Goal: Information Seeking & Learning: Find contact information

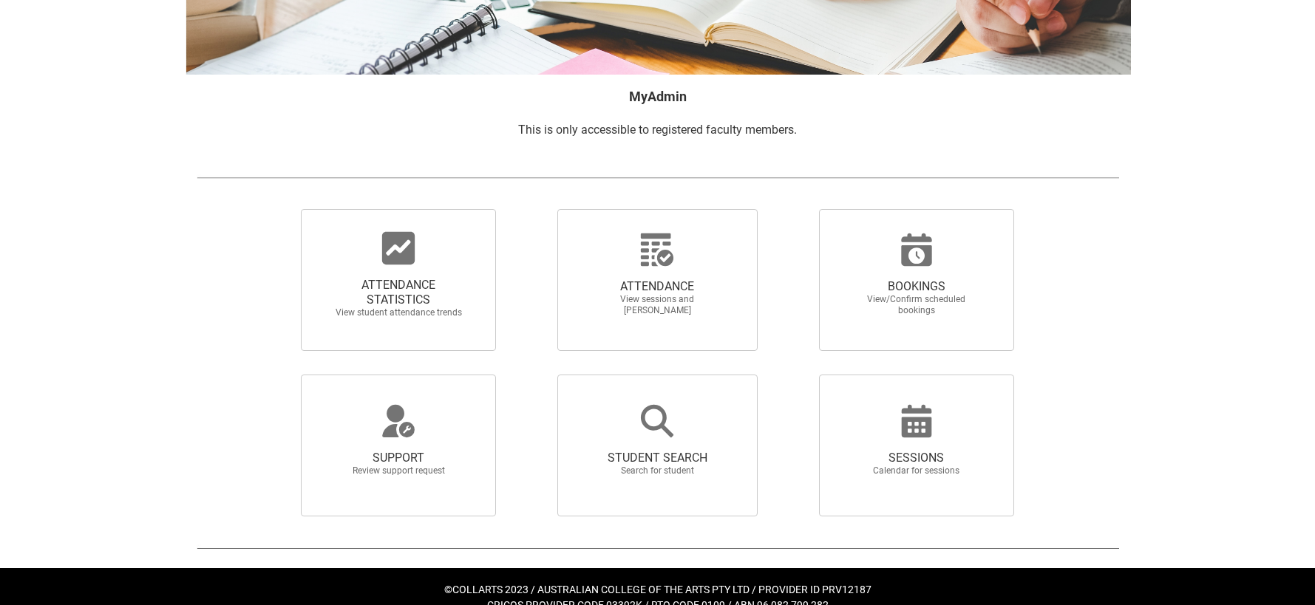
scroll to position [184, 0]
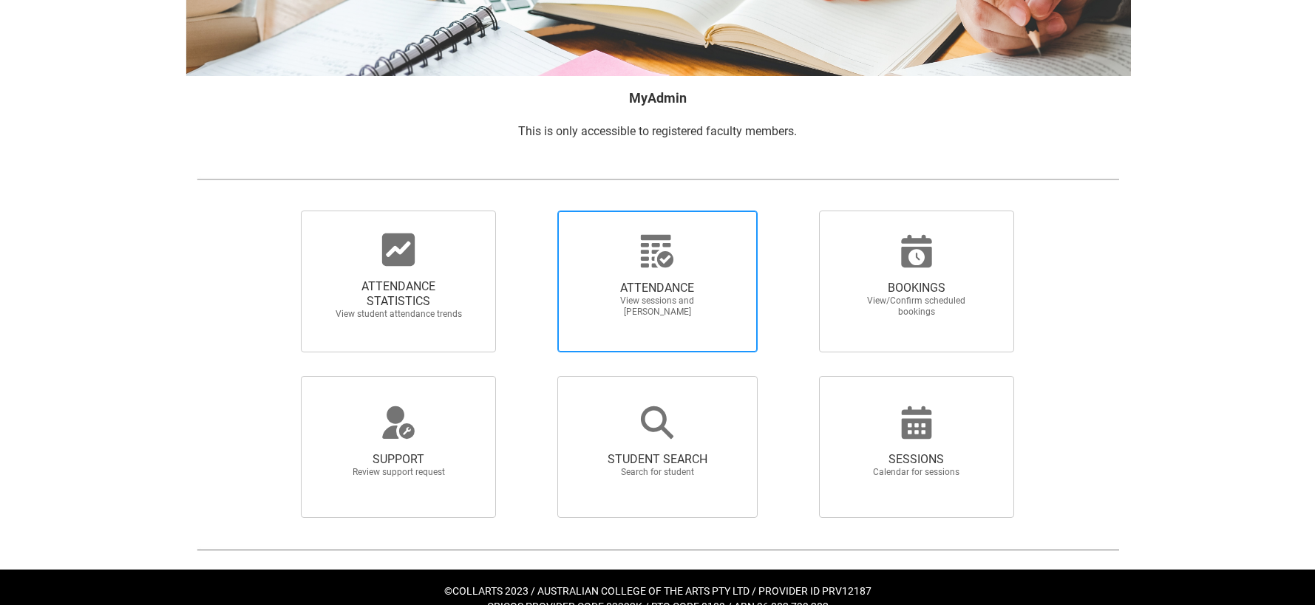
click at [636, 309] on span "View sessions and [PERSON_NAME]" at bounding box center [657, 307] width 130 height 22
click at [532, 211] on input "ATTENDANCE View sessions and mark attendance" at bounding box center [532, 210] width 1 height 1
radio input "true"
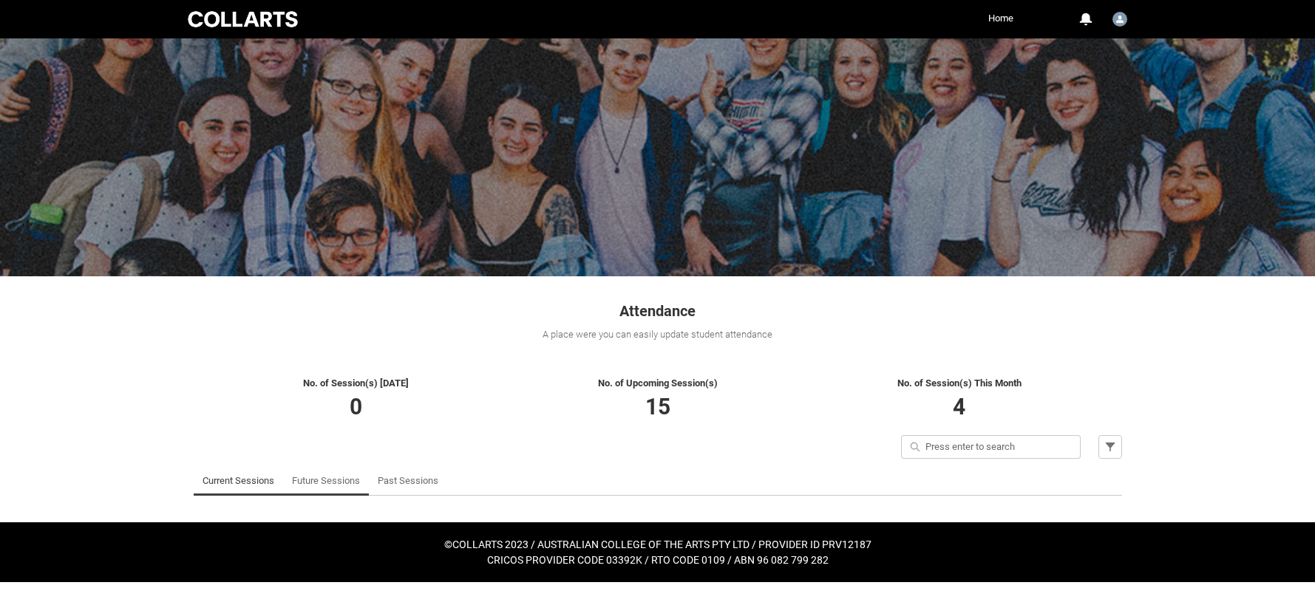
click at [347, 481] on link "Future Sessions" at bounding box center [326, 481] width 68 height 30
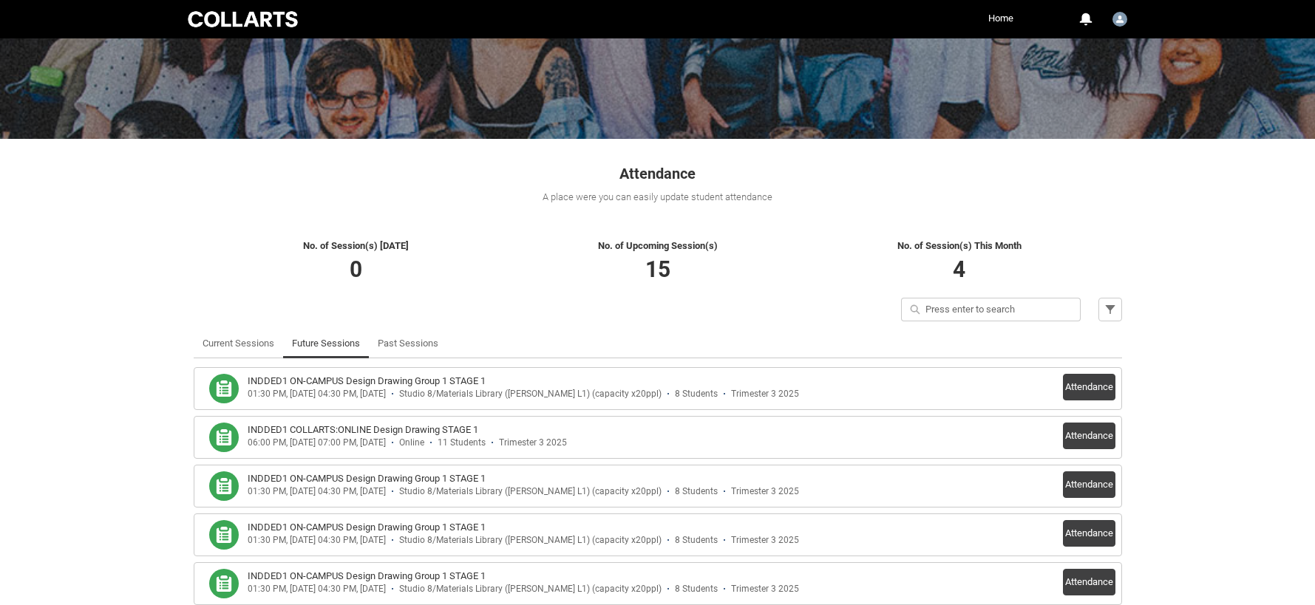
scroll to position [139, 0]
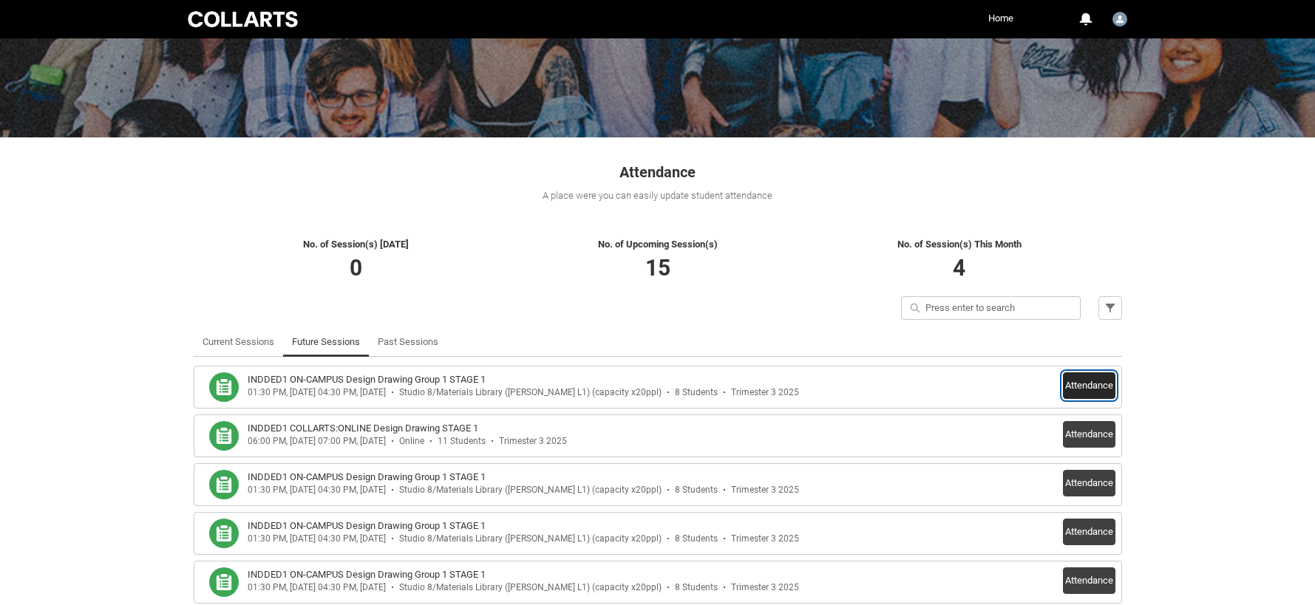
click at [1082, 390] on button "Attendance" at bounding box center [1089, 386] width 52 height 27
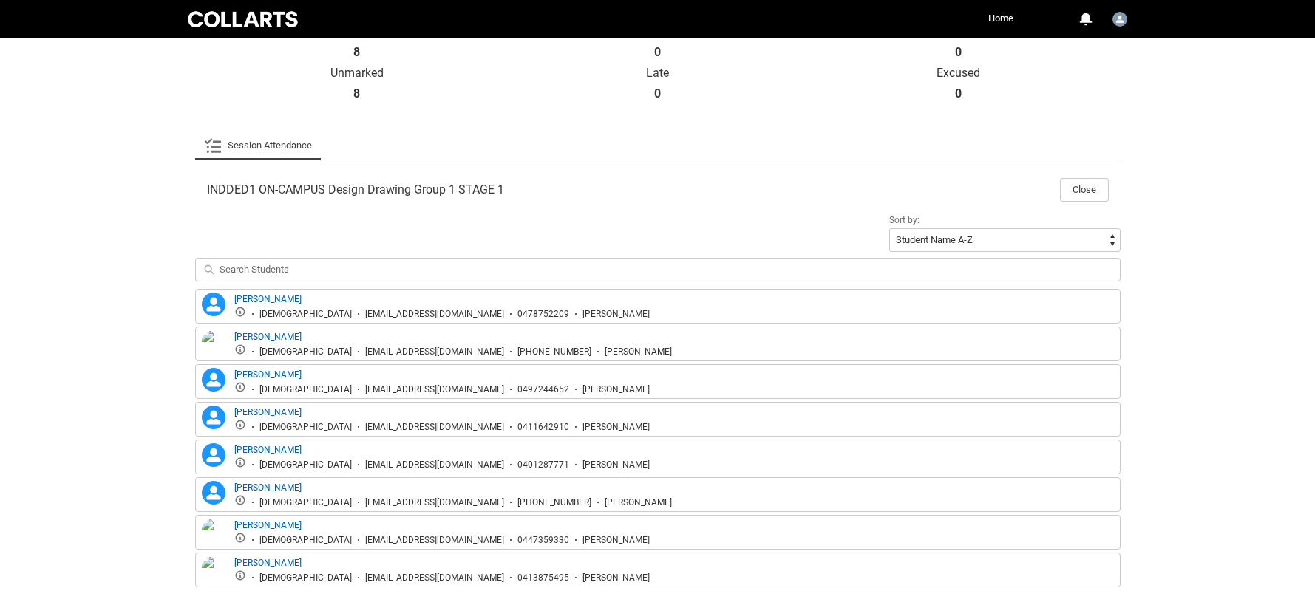
scroll to position [356, 0]
drag, startPoint x: 301, startPoint y: 291, endPoint x: 231, endPoint y: 285, distance: 70.5
click at [232, 287] on div "Brittany Gaskill Brittany Gaskill Female bgaskil.20253187@mycollarts.edu.au 047…" at bounding box center [658, 303] width 926 height 35
copy link "Brittany Gaskill"
drag, startPoint x: 315, startPoint y: 330, endPoint x: 230, endPoint y: 333, distance: 85.1
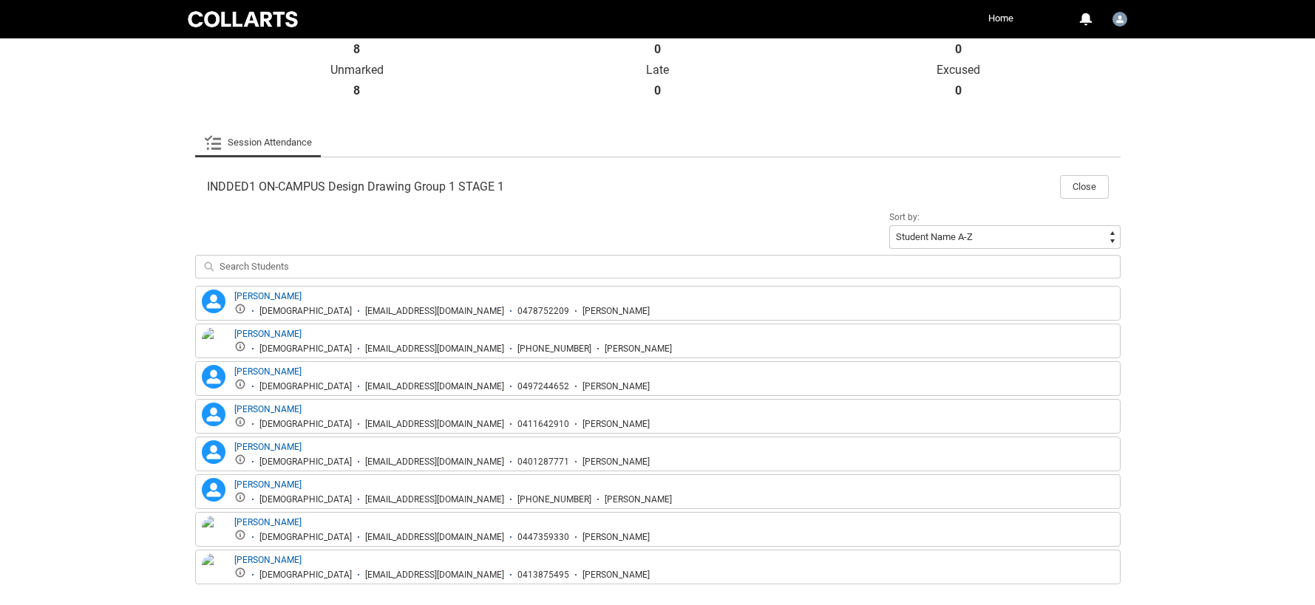
click at [230, 333] on div "Darshneet Kaur Female dkaur.20230864@mycollarts.edu.au +61406874656 Darsh" at bounding box center [435, 340] width 473 height 27
copy link "Darshneet Kaur"
drag, startPoint x: 313, startPoint y: 370, endPoint x: 233, endPoint y: 370, distance: 79.8
click at [233, 370] on div "Dean Peatling Dean Peatling Male dpeatli.20253189@mycollarts.edu.au 0497244652 …" at bounding box center [424, 378] width 451 height 27
copy link "Dean Peatling"
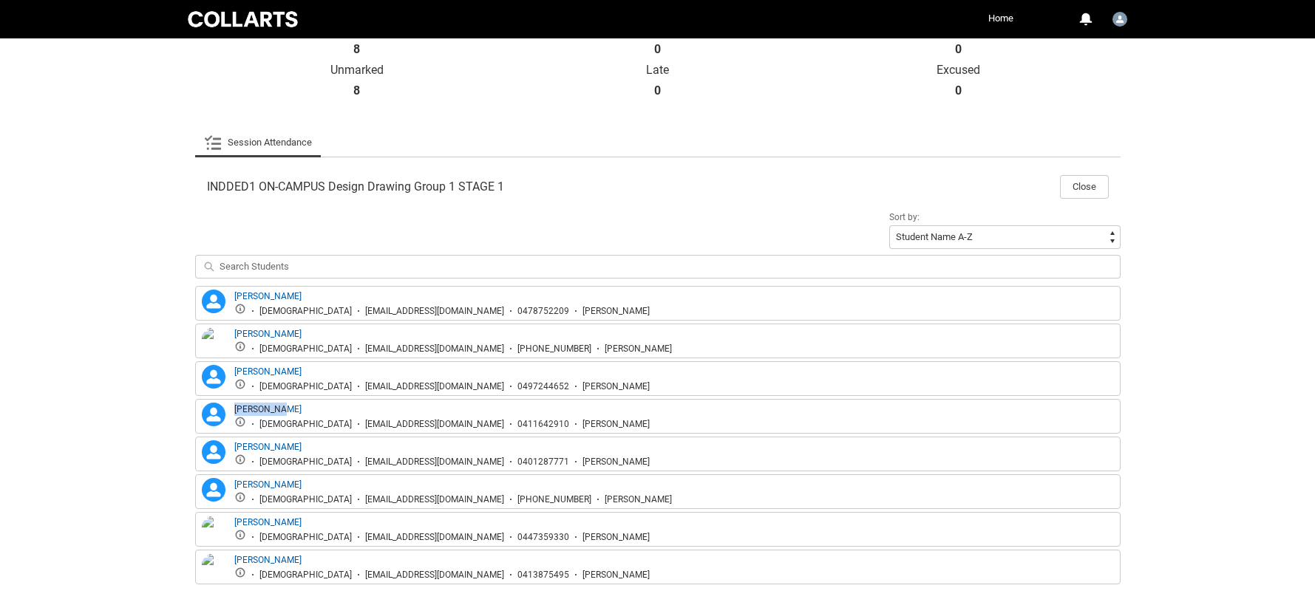
drag, startPoint x: 302, startPoint y: 408, endPoint x: 230, endPoint y: 400, distance: 72.9
click at [230, 401] on div "Emma Kanjo Emma Kanjo Female ekanjo.20253177@mycollarts.edu.au 0411642910 Emma" at bounding box center [658, 416] width 926 height 35
copy link "Emma Kanjo"
drag, startPoint x: 310, startPoint y: 445, endPoint x: 231, endPoint y: 434, distance: 79.9
click at [232, 441] on div "James Arriaza James Arriaza Male jarriaz.20253309@mycollarts.edu.au 0401287771 …" at bounding box center [424, 454] width 451 height 27
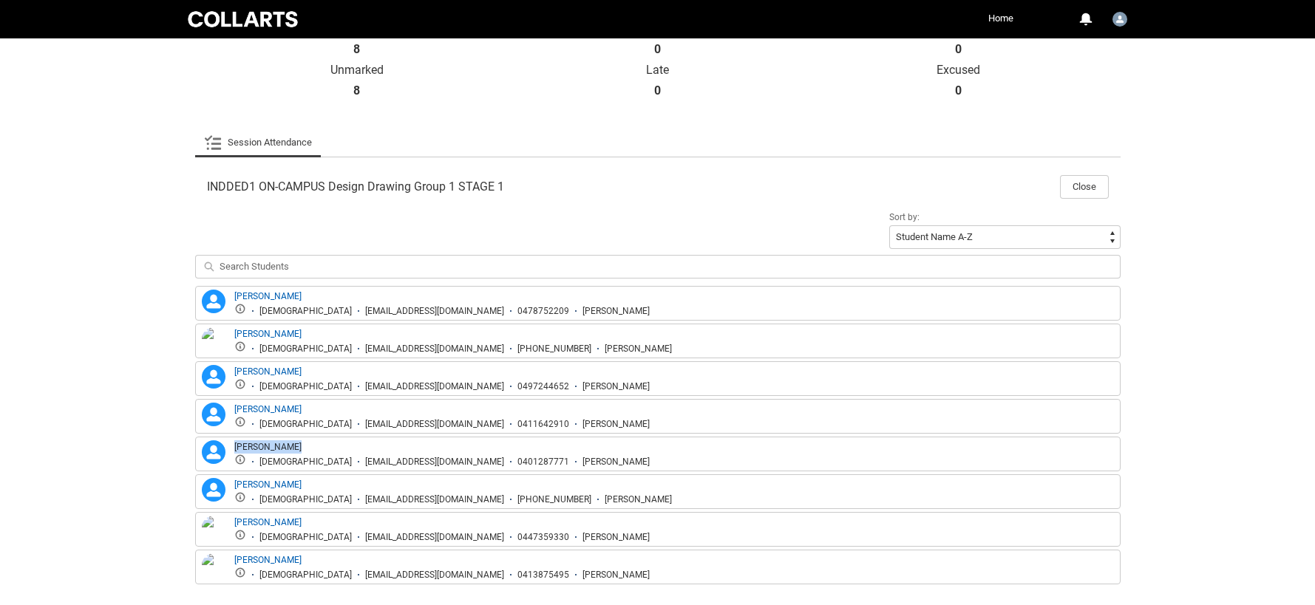
copy link "James Arriaza"
drag, startPoint x: 320, startPoint y: 481, endPoint x: 231, endPoint y: 471, distance: 89.2
click at [232, 471] on div "Brittany Gaskill Brittany Gaskill Female bgaskil.20253187@mycollarts.edu.au 047…" at bounding box center [658, 435] width 926 height 299
copy link "Jessica Jackson"
drag, startPoint x: 332, startPoint y: 519, endPoint x: 227, endPoint y: 516, distance: 105.0
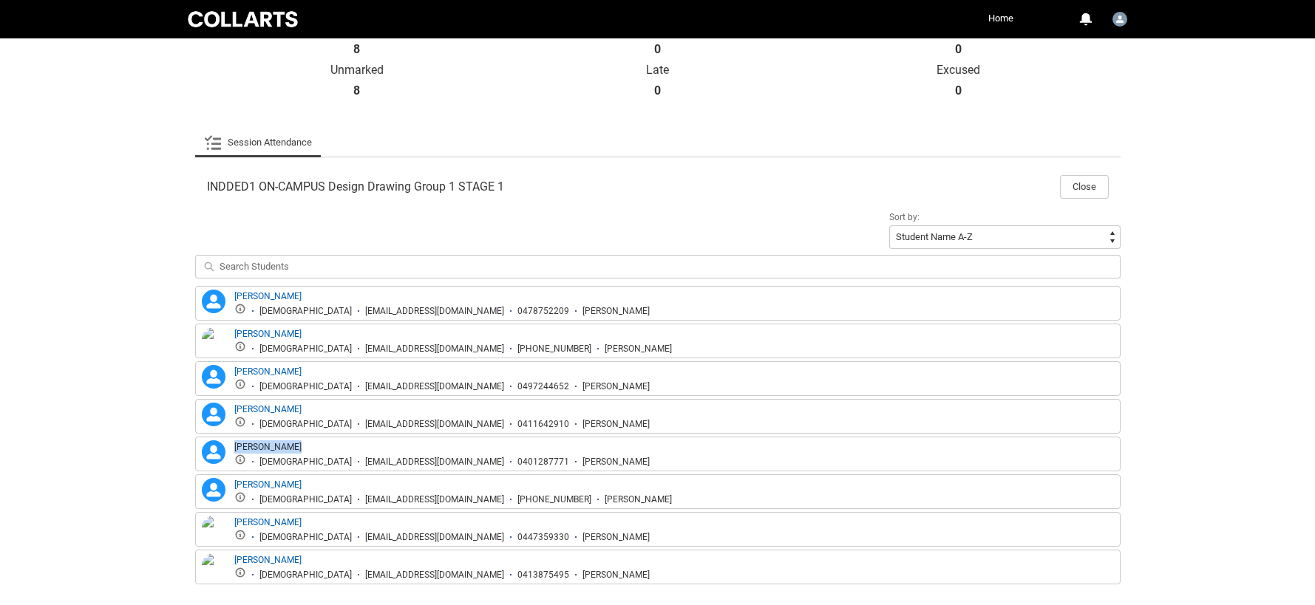
click at [227, 516] on div "Jessica Bateman Female jbatema.20252912@mycollarts.edu.au 0447359330 Jess" at bounding box center [424, 529] width 451 height 27
copy div "Jessica Bateman"
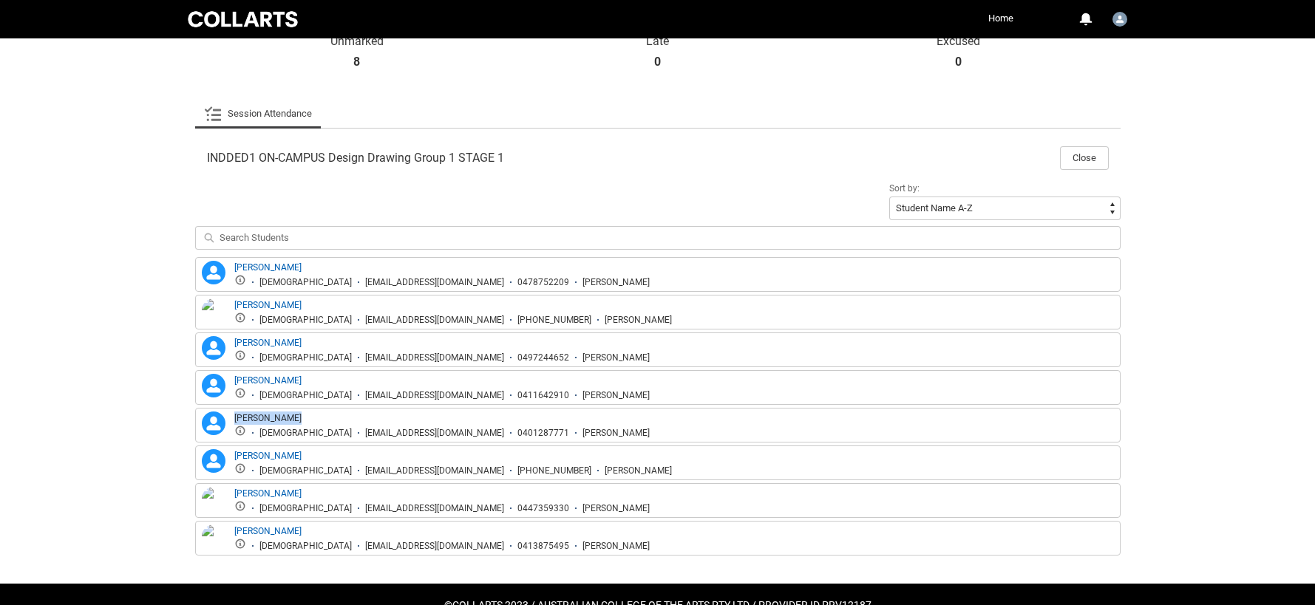
scroll to position [394, 0]
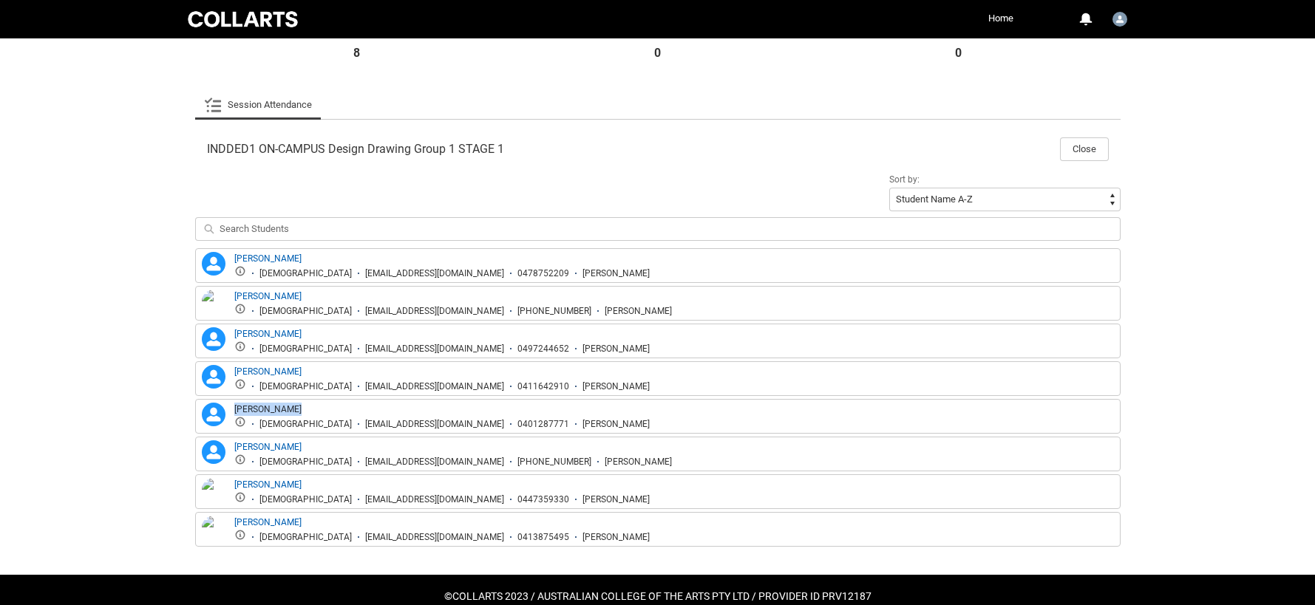
drag, startPoint x: 299, startPoint y: 520, endPoint x: 227, endPoint y: 517, distance: 71.8
click at [228, 520] on div "Olivia Barisic Female obarisi.20241815@mycollarts.edu.au 0413875495 Olivia" at bounding box center [424, 529] width 451 height 27
copy div "Olivia Barisic"
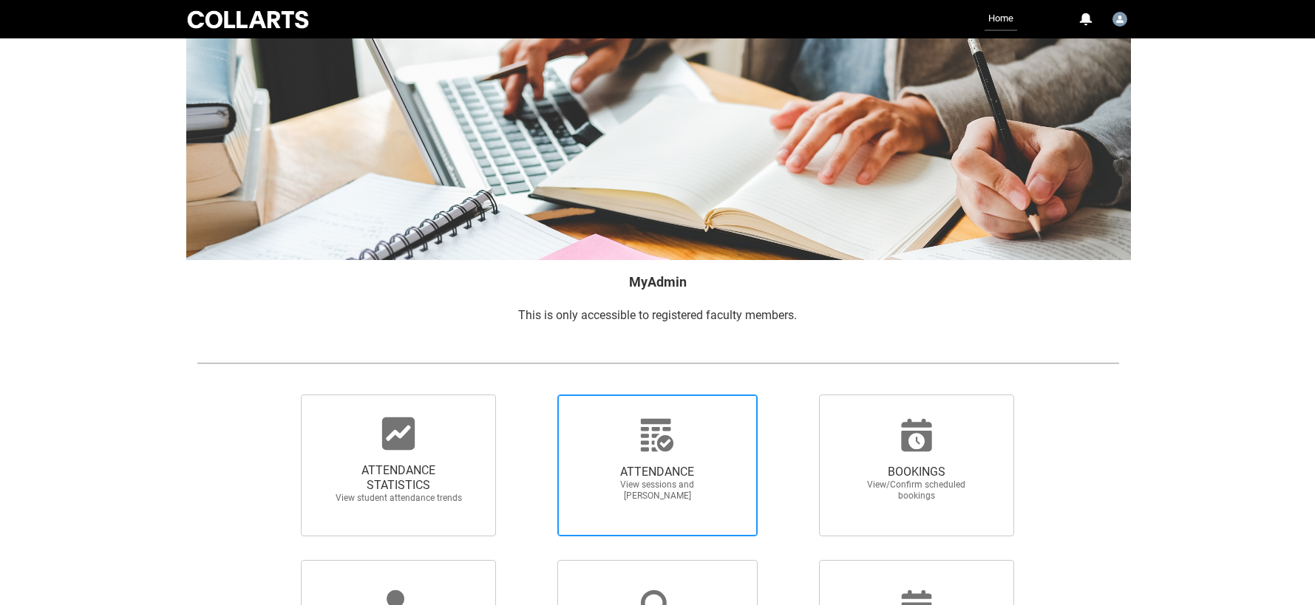
click at [635, 440] on div at bounding box center [657, 435] width 142 height 35
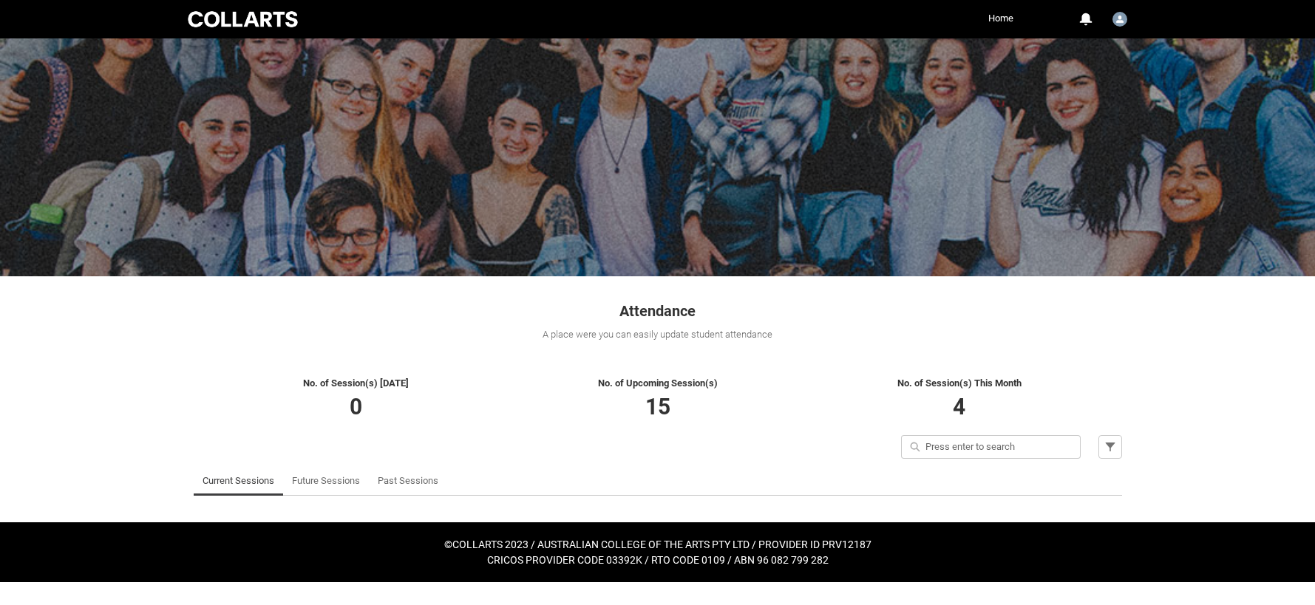
click at [350, 449] on div "Quick search Filter" at bounding box center [658, 450] width 946 height 31
click at [330, 485] on link "Future Sessions" at bounding box center [326, 481] width 68 height 30
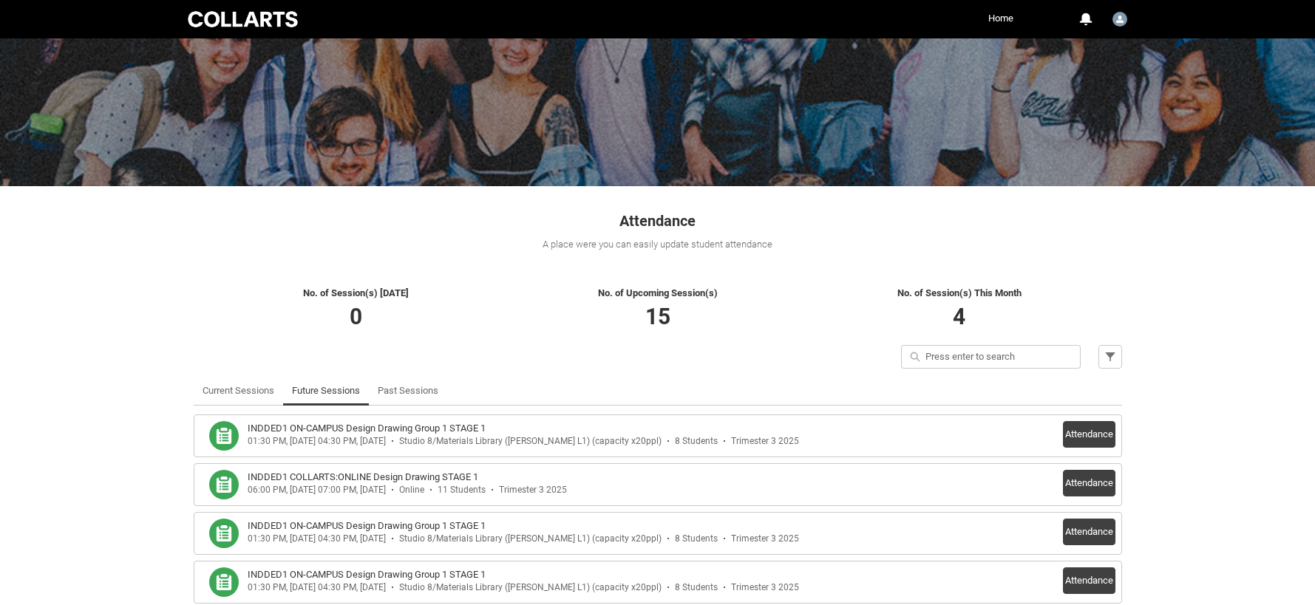
scroll to position [100, 0]
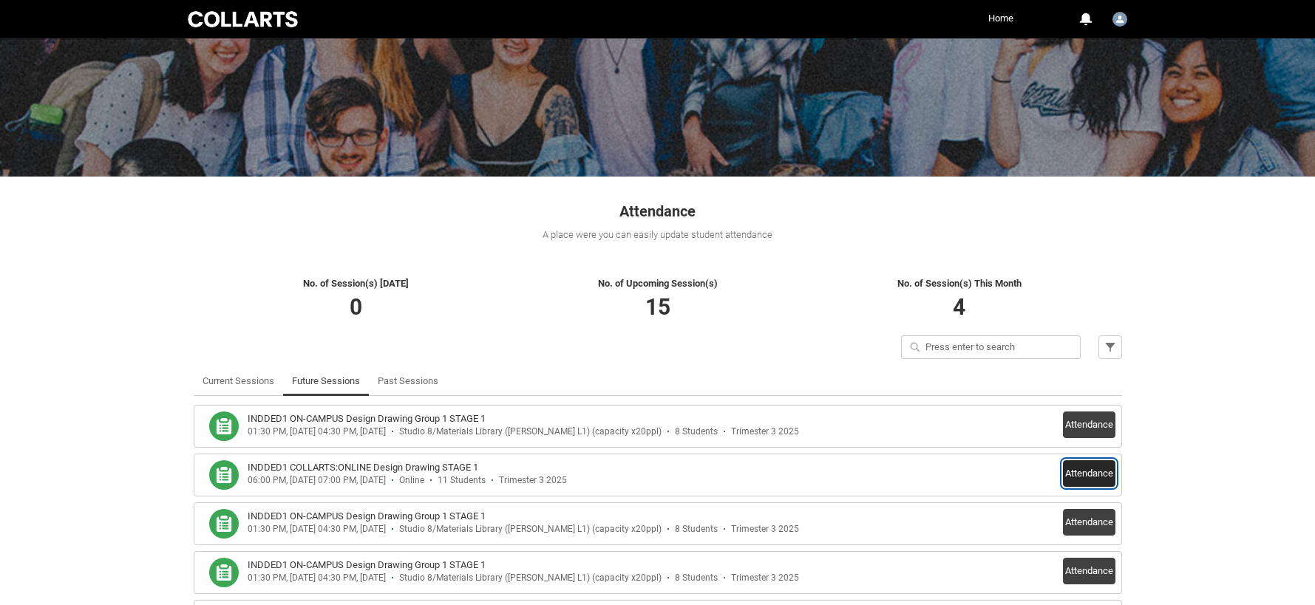
click at [1084, 475] on button "Attendance" at bounding box center [1089, 474] width 52 height 27
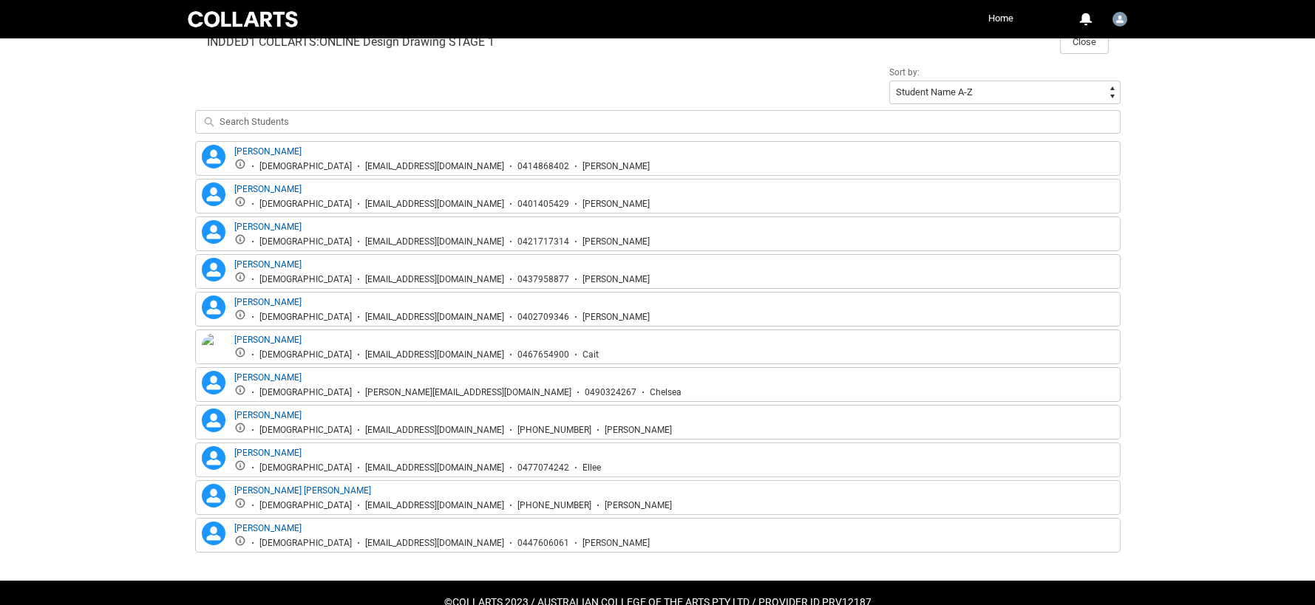
scroll to position [503, 0]
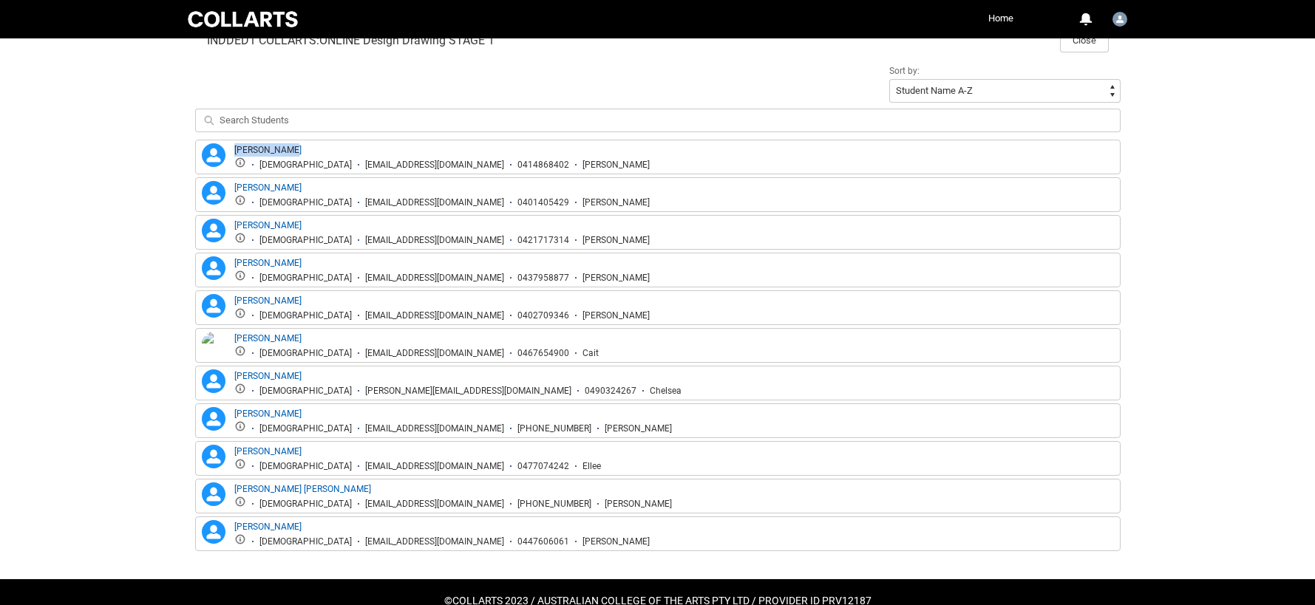
drag, startPoint x: 307, startPoint y: 147, endPoint x: 228, endPoint y: 151, distance: 78.4
click at [228, 151] on div "Adam Clayton Adam Clayton Male aclayto.20253031@mycollarts.edu.au 0414868402 Ad…" at bounding box center [424, 156] width 451 height 27
copy div "Adam Clayton"
drag, startPoint x: 291, startPoint y: 186, endPoint x: 234, endPoint y: 184, distance: 57.0
click at [235, 184] on div "Alexis Hall Female ahall.20253270@mycollarts.edu.au 0401405429 Alex" at bounding box center [441, 194] width 415 height 27
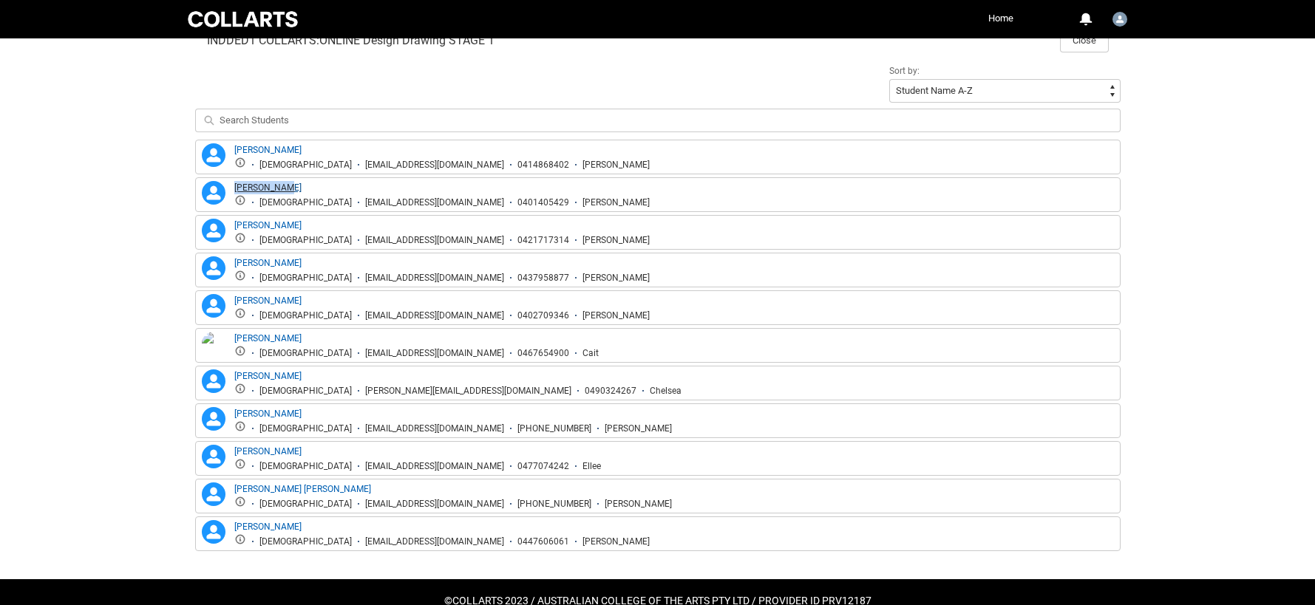
copy link "Alexis Hall"
drag, startPoint x: 310, startPoint y: 223, endPoint x: 225, endPoint y: 221, distance: 85.8
click at [225, 221] on div "Allanah Turner Allanah Turner Female aturner.20252974@mycollarts.edu.au 0421717…" at bounding box center [424, 232] width 451 height 27
drag, startPoint x: 320, startPoint y: 259, endPoint x: 234, endPoint y: 255, distance: 86.6
click at [234, 257] on div "Annelise Huggett Female ahugget.20253168@mycollarts.edu.au 0437958877 Annie" at bounding box center [441, 270] width 415 height 27
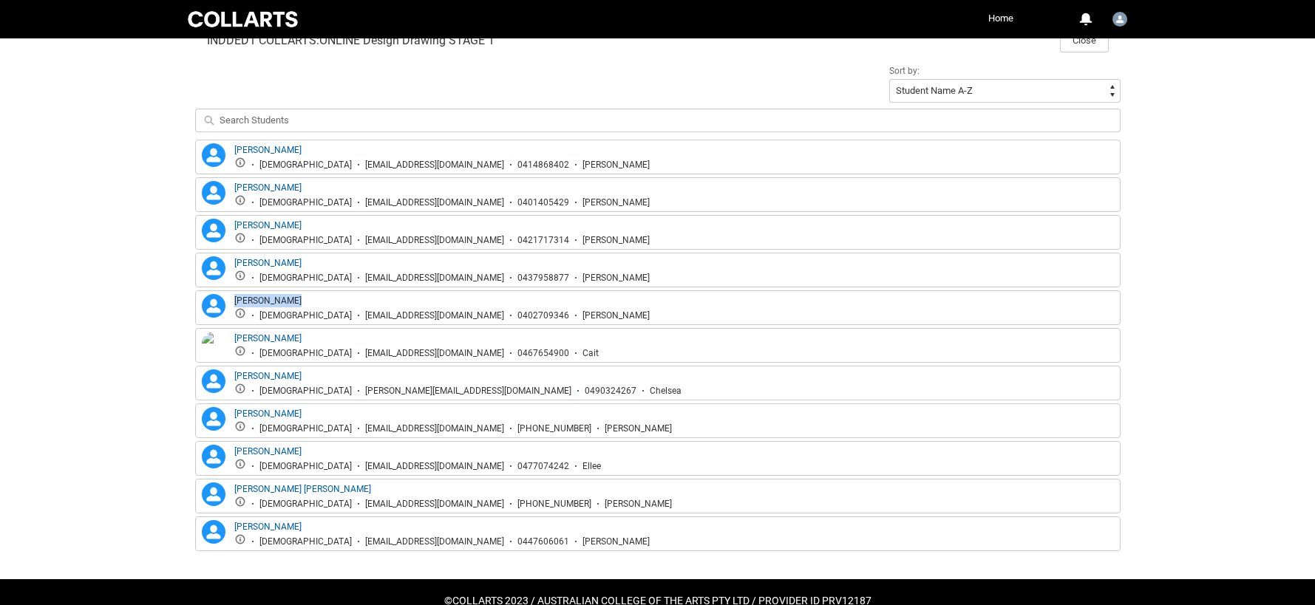
drag, startPoint x: 306, startPoint y: 300, endPoint x: 231, endPoint y: 299, distance: 74.7
click at [233, 300] on div "Blake McKenna Blake McKenna Male bmckenn.20253173@mycollarts.edu.au 0402709346 …" at bounding box center [424, 307] width 451 height 27
drag, startPoint x: 299, startPoint y: 333, endPoint x: 238, endPoint y: 330, distance: 60.7
click at [238, 330] on div "Caitlin Homan Female choman.20252366@mycollarts.edu.au 0467654900 Cait" at bounding box center [658, 345] width 926 height 35
drag, startPoint x: 305, startPoint y: 376, endPoint x: 233, endPoint y: 375, distance: 71.7
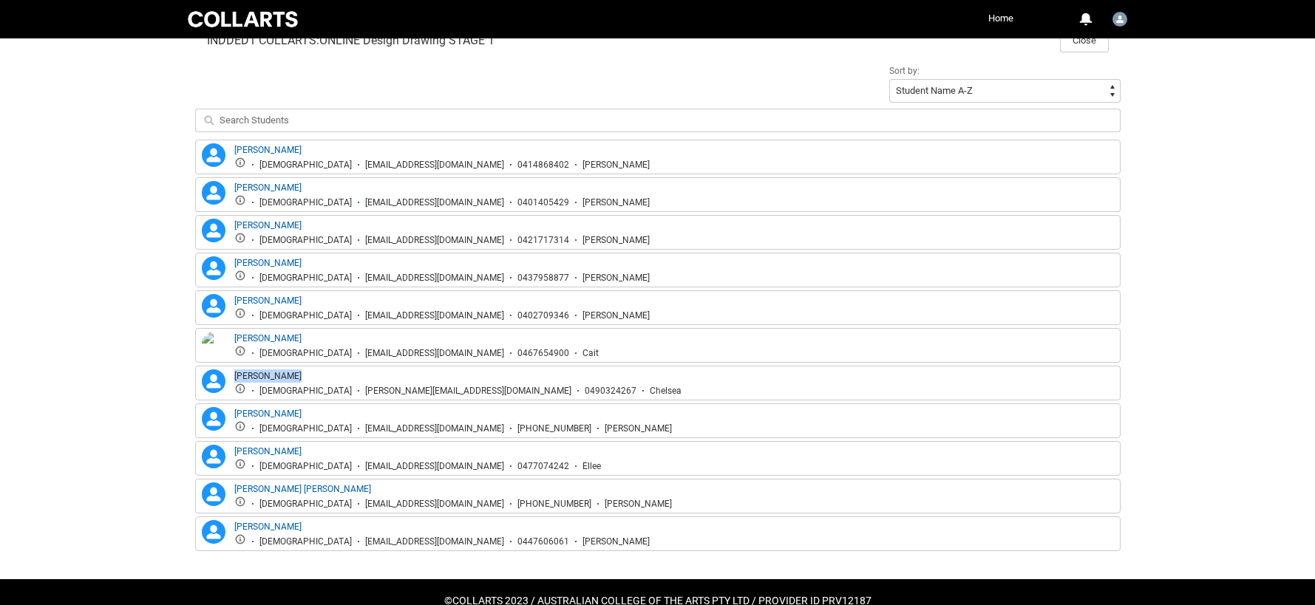
click at [233, 375] on div "Chelsea Lymer Chelsea Lymer Female clymer.20253254@mycollarts.edu.au 0490324267…" at bounding box center [440, 383] width 483 height 27
drag, startPoint x: 332, startPoint y: 413, endPoint x: 228, endPoint y: 407, distance: 103.7
click at [231, 410] on div "Courtney Chambers Courtney Chambers Female cchambe.20253110@mycollarts.edu.au +…" at bounding box center [435, 420] width 473 height 27
drag, startPoint x: 293, startPoint y: 452, endPoint x: 221, endPoint y: 449, distance: 72.5
click at [221, 450] on div "Ellee White Ellee White Female ewhite.20253233@mycollarts.edu.au 0477074242 Ell…" at bounding box center [400, 458] width 402 height 27
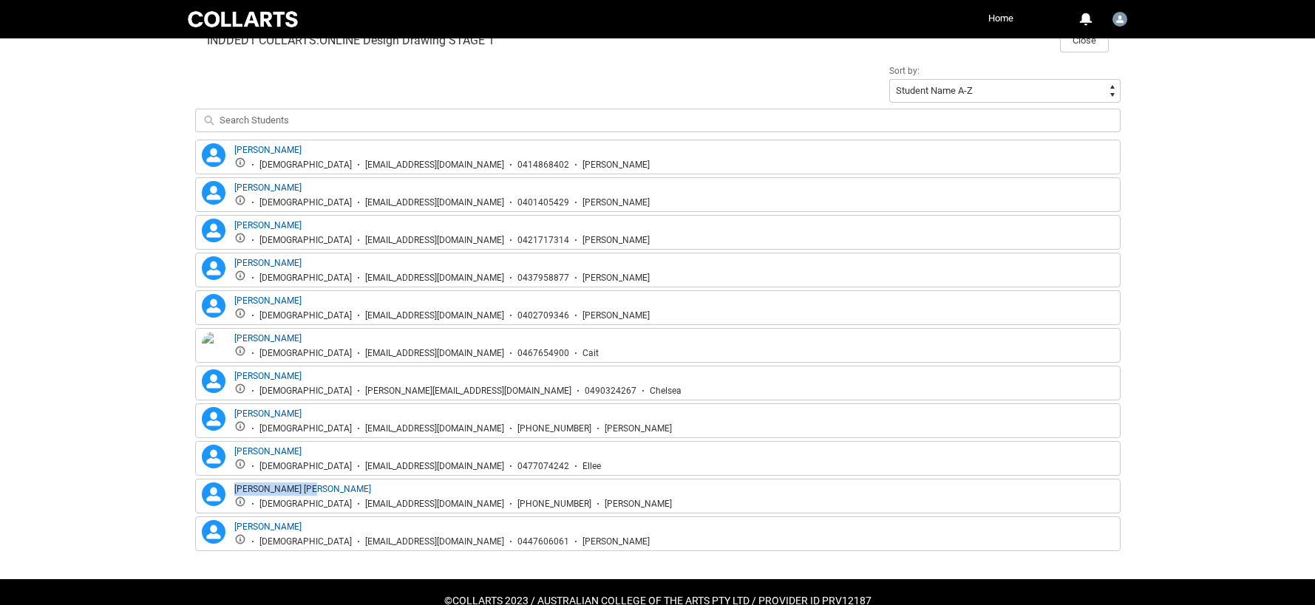
drag, startPoint x: 316, startPoint y: 490, endPoint x: 233, endPoint y: 492, distance: 83.5
click at [234, 492] on div "Fiona Hui Yi Deng Female fdeng.20252983@mycollarts.edu.au +61411627396 Fiona" at bounding box center [453, 496] width 438 height 27
drag, startPoint x: 305, startPoint y: 522, endPoint x: 222, endPoint y: 517, distance: 82.9
click at [223, 519] on div "Hannah Silby Hannah Silby Female hsilby.20241863@mycollarts.edu.au 0447606061 H…" at bounding box center [658, 534] width 926 height 35
